Goal: Check status: Check status

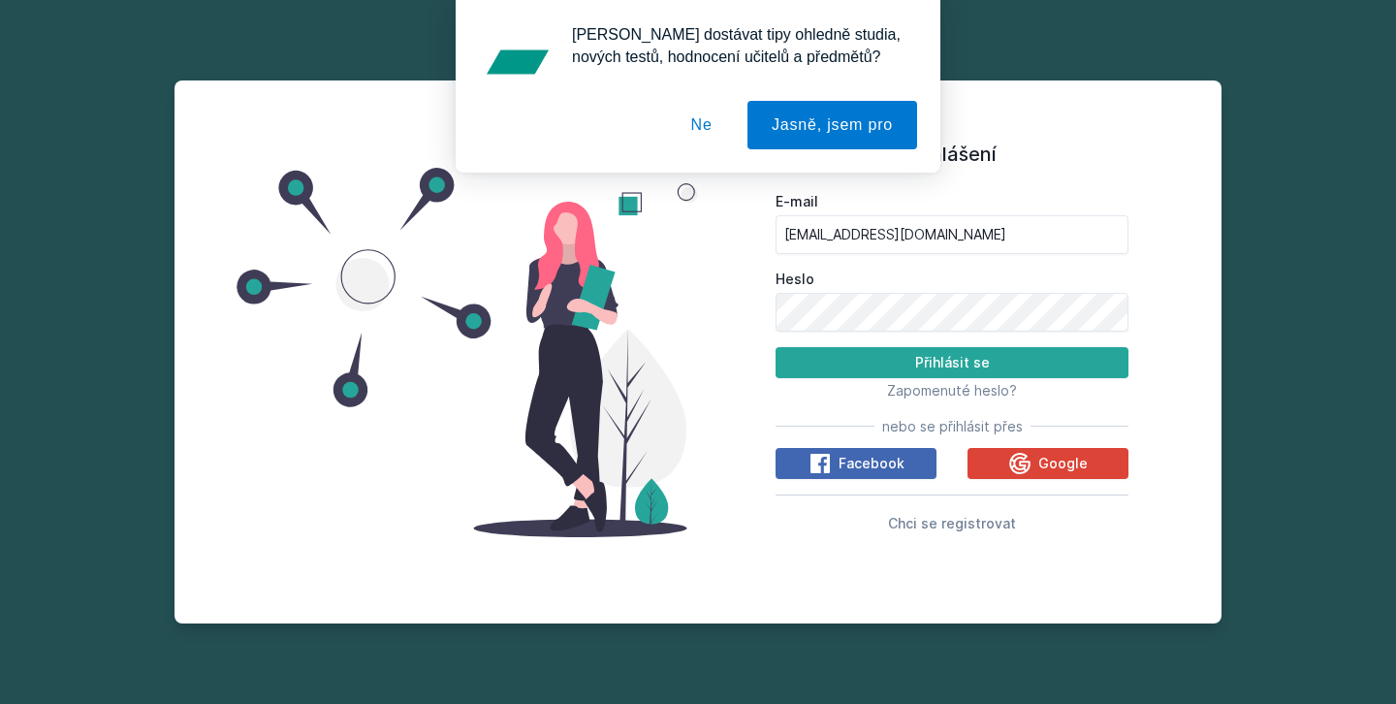
click at [952, 362] on button "Přihlásit se" at bounding box center [952, 362] width 353 height 31
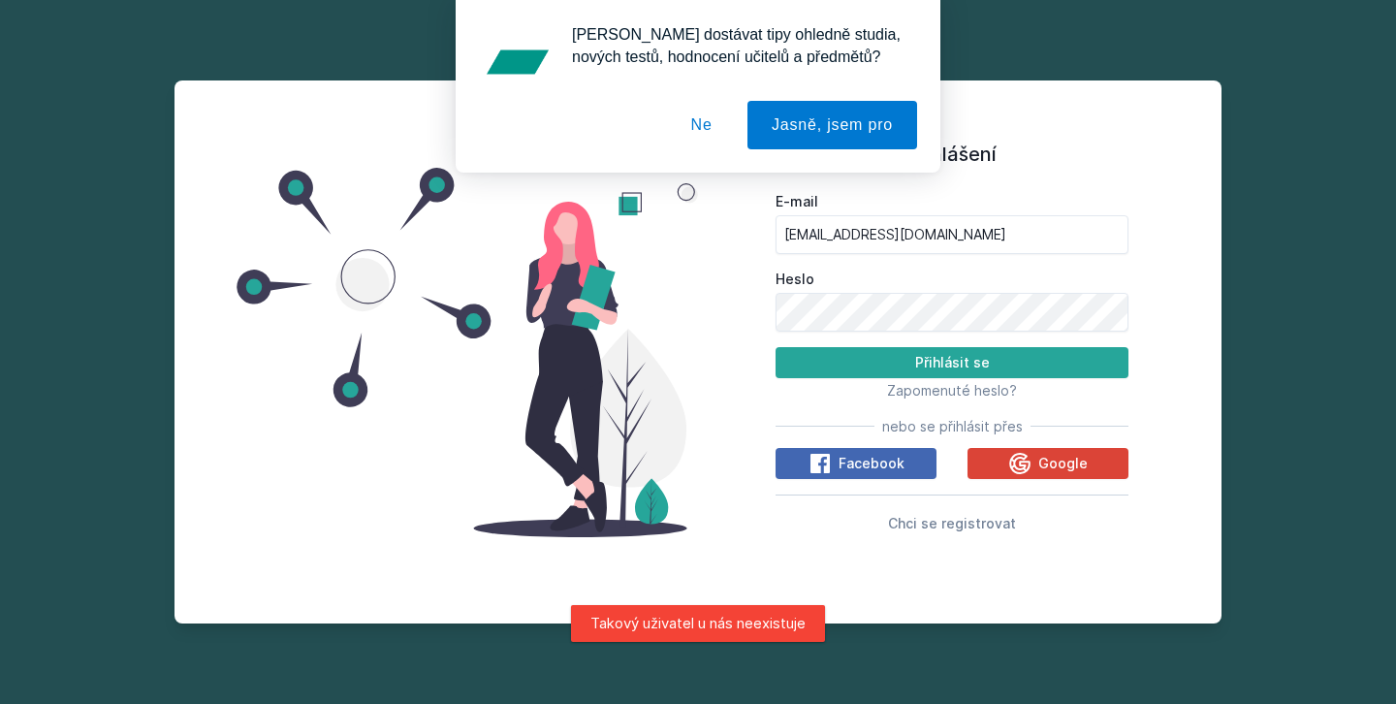
click at [688, 123] on button "Ne" at bounding box center [702, 125] width 70 height 48
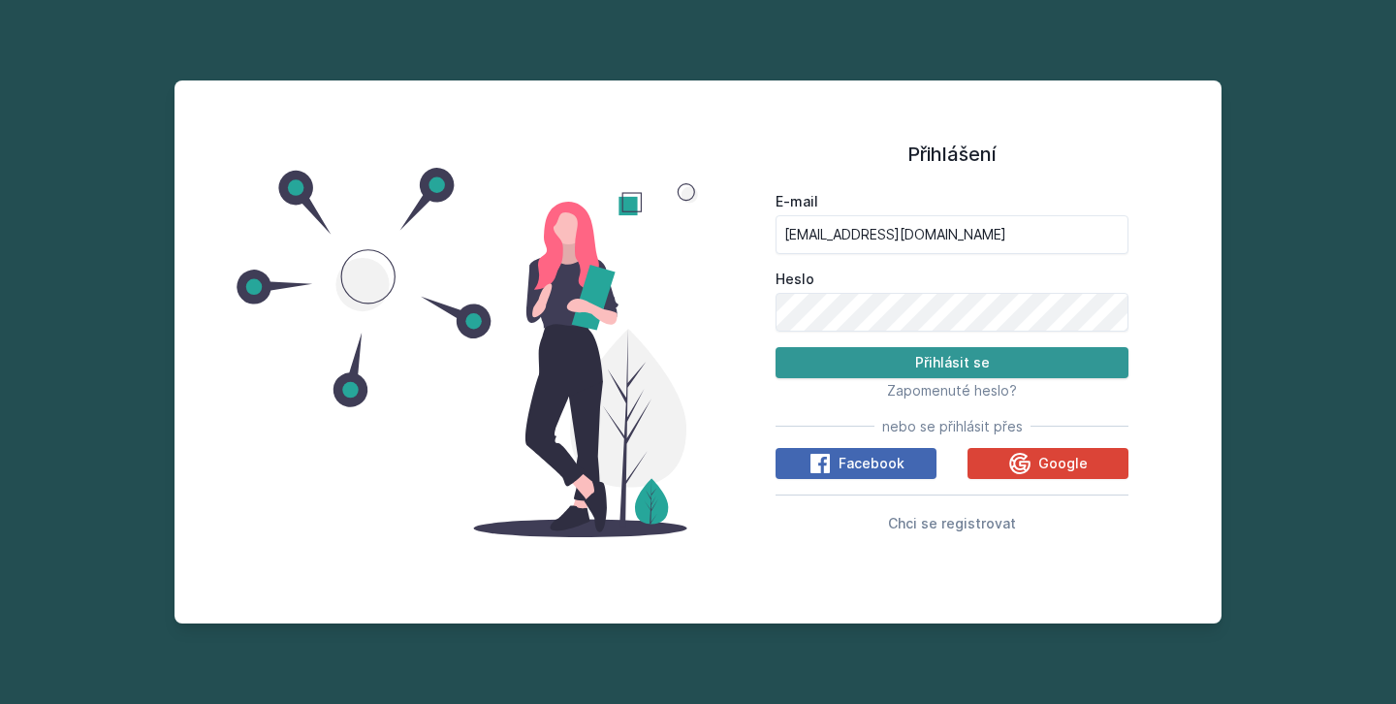
click at [920, 362] on button "Přihlásit se" at bounding box center [952, 362] width 353 height 31
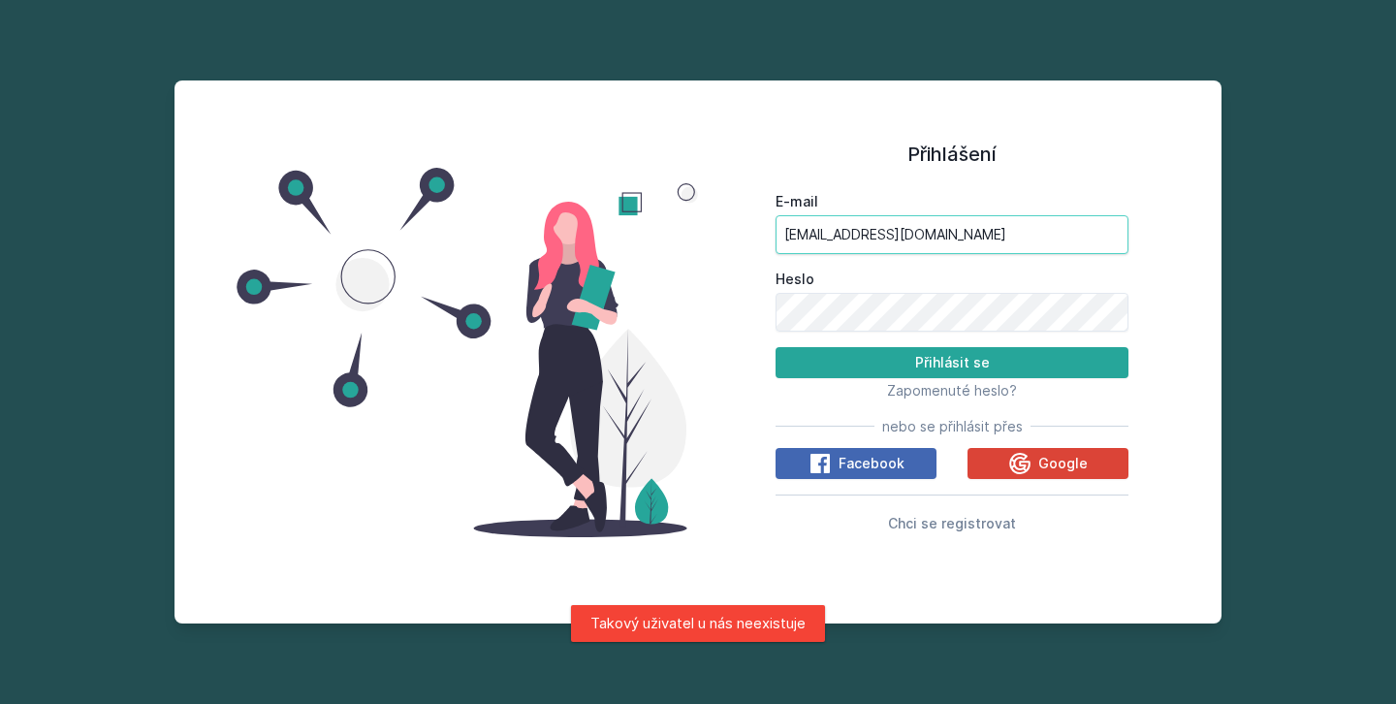
drag, startPoint x: 917, startPoint y: 241, endPoint x: 373, endPoint y: 214, distance: 544.5
click at [373, 214] on div "Přihlášení E-mail [EMAIL_ADDRESS][DOMAIN_NAME] Heslo Přihlásit se Zapomenuté he…" at bounding box center [697, 351] width 1047 height 543
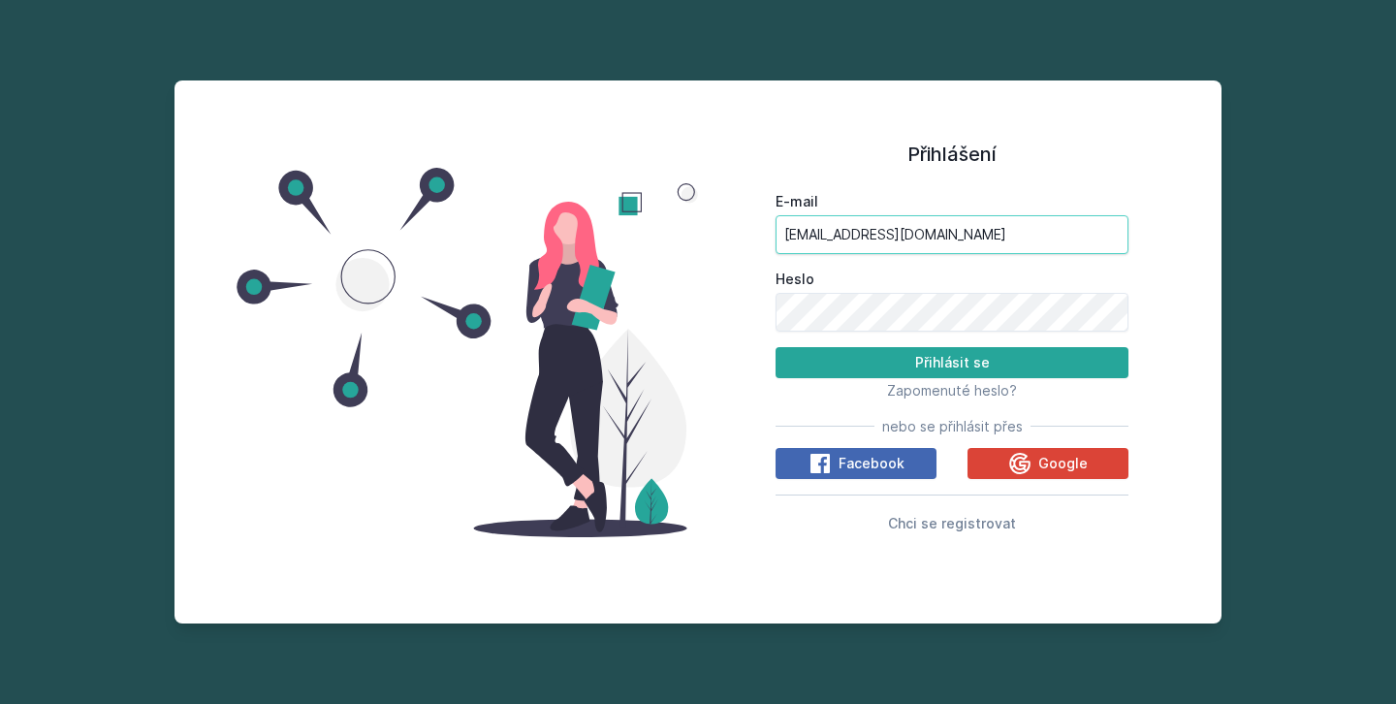
type input "[EMAIL_ADDRESS][DOMAIN_NAME]"
click at [952, 362] on button "Přihlásit se" at bounding box center [952, 362] width 353 height 31
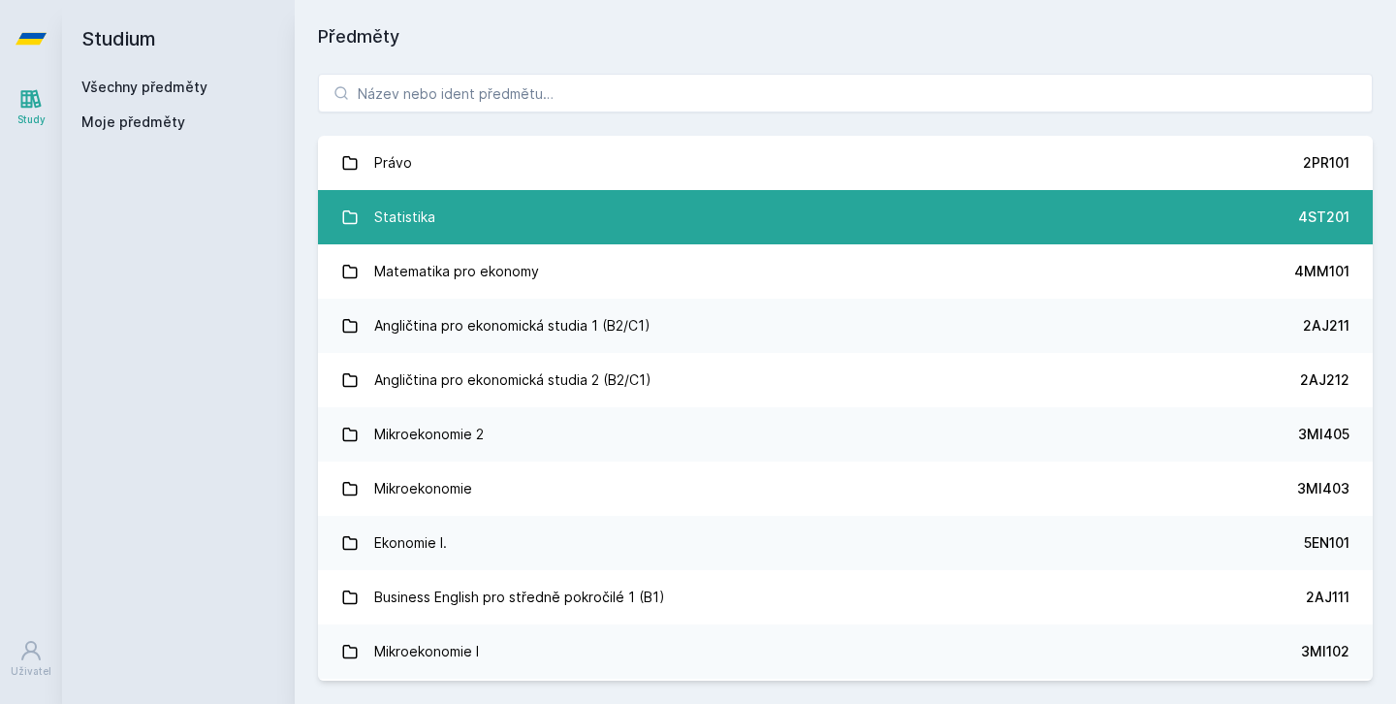
click at [431, 222] on div "Statistika" at bounding box center [404, 217] width 61 height 39
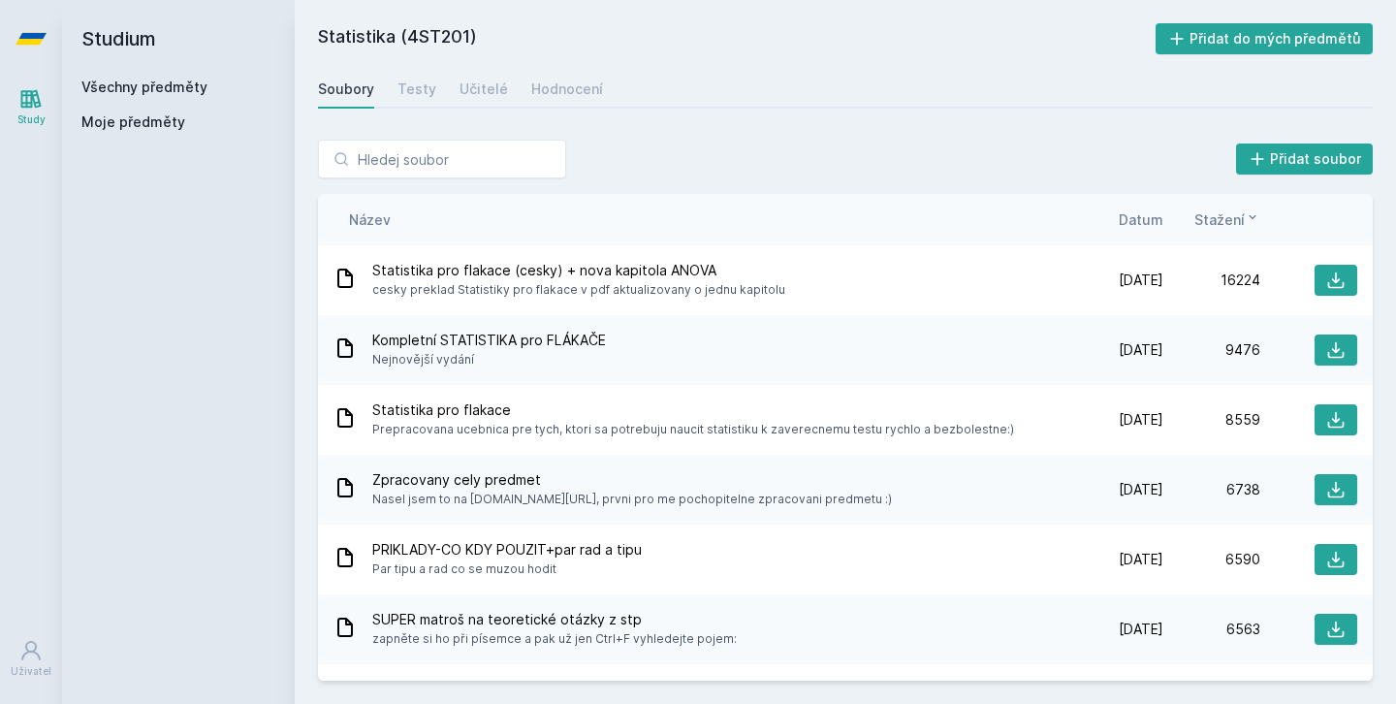
click at [448, 483] on span "Zpracovany cely predmet" at bounding box center [632, 479] width 520 height 19
click at [344, 485] on icon at bounding box center [344, 487] width 23 height 23
click at [351, 485] on icon at bounding box center [345, 487] width 16 height 19
click at [1333, 489] on icon at bounding box center [1336, 490] width 16 height 16
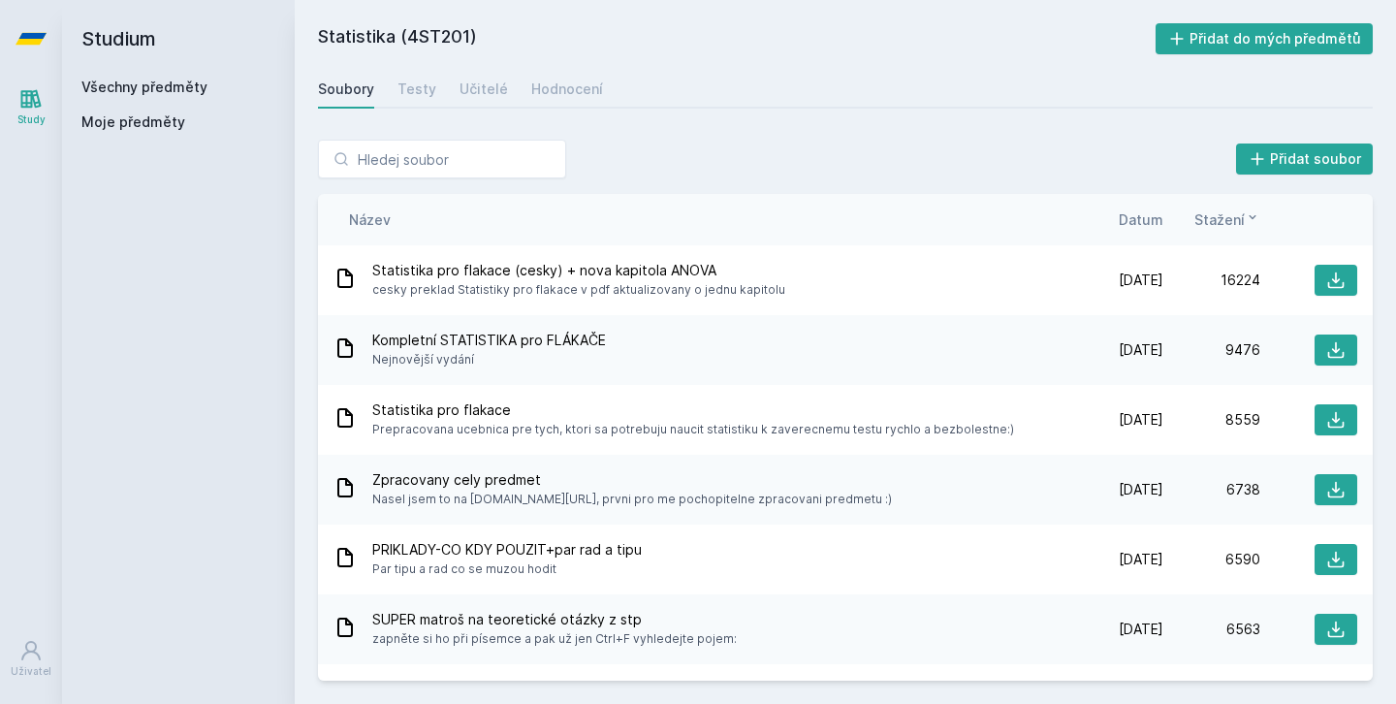
click at [1019, 98] on div "Soubory Testy Učitelé Hodnocení" at bounding box center [845, 89] width 1055 height 39
